Goal: Task Accomplishment & Management: Manage account settings

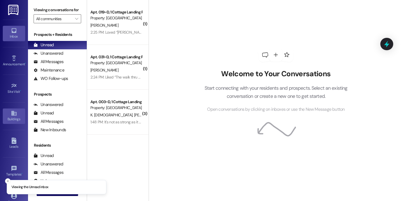
scroll to position [39, 0]
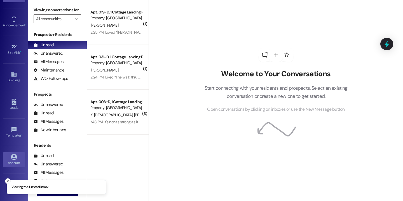
click at [19, 165] on div "Account" at bounding box center [14, 163] width 28 height 6
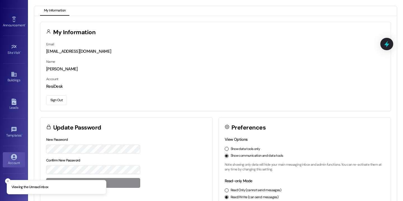
click at [56, 98] on button "Sign Out" at bounding box center [56, 100] width 21 height 10
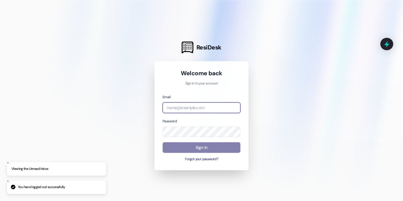
type input "baileym@cottagelandinglafayette.com"
